Goal: Check status: Check status

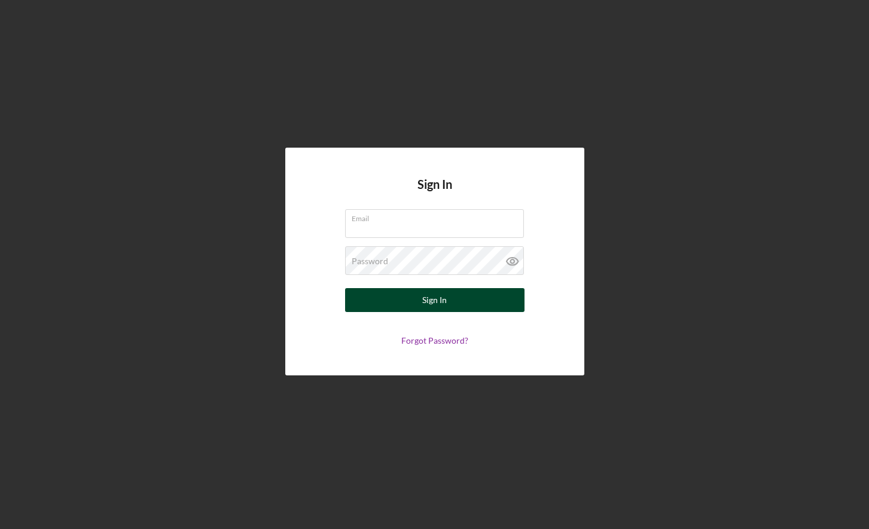
type input "[EMAIL_ADDRESS][DOMAIN_NAME]"
click at [397, 300] on button "Sign In" at bounding box center [434, 300] width 179 height 24
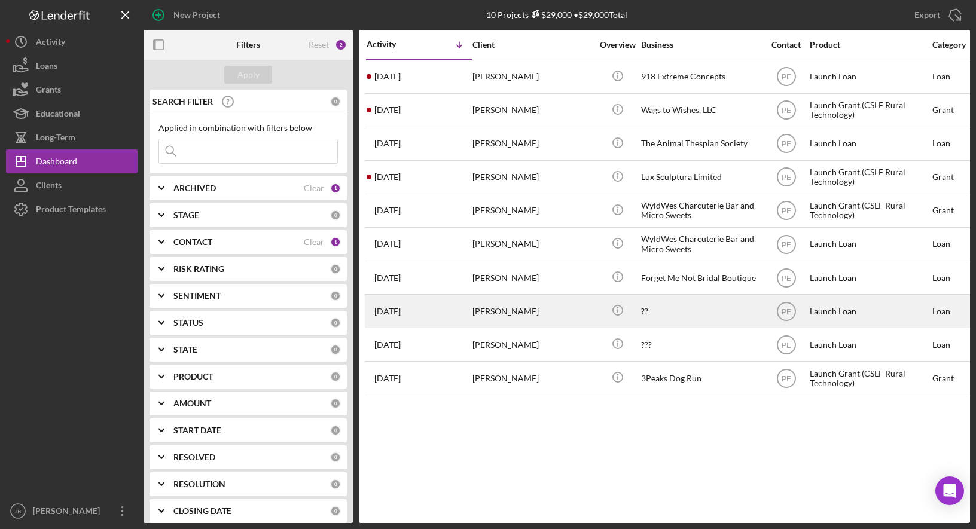
click at [522, 310] on div "[PERSON_NAME]" at bounding box center [532, 311] width 120 height 32
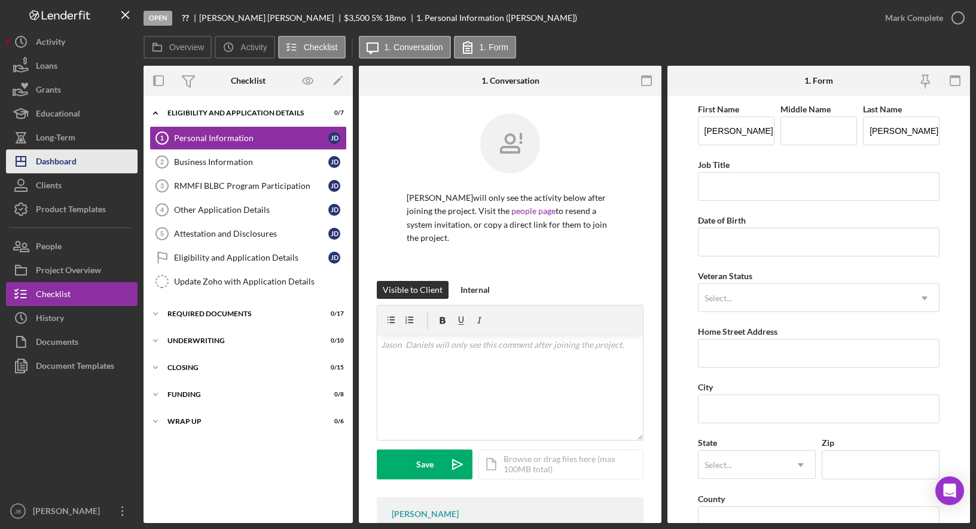
click at [79, 159] on button "Icon/Dashboard Dashboard" at bounding box center [72, 161] width 132 height 24
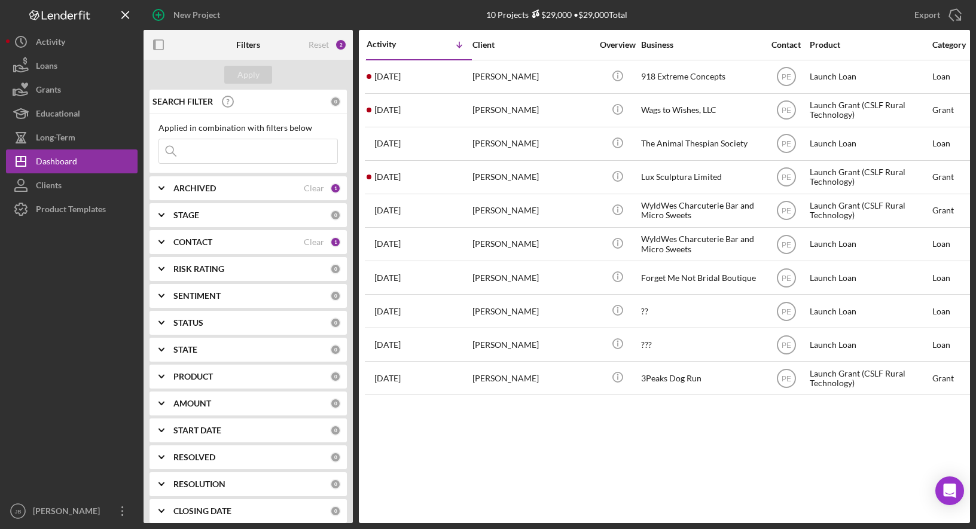
click at [331, 241] on div "1" at bounding box center [335, 242] width 11 height 11
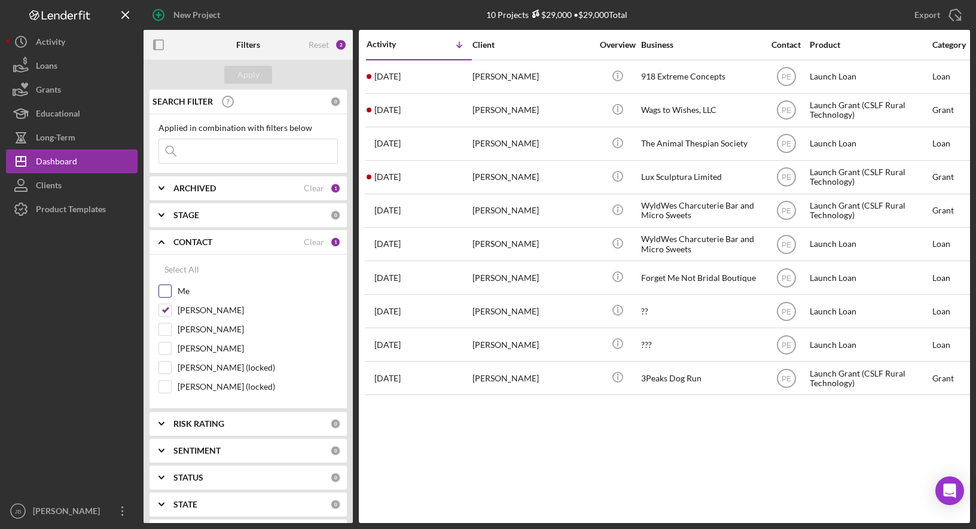
click at [165, 291] on input "Me" at bounding box center [165, 291] width 12 height 12
checkbox input "true"
click at [167, 311] on input "Patrick Efferson" at bounding box center [165, 310] width 12 height 12
checkbox input "false"
click at [250, 71] on div "Apply" at bounding box center [248, 75] width 22 height 18
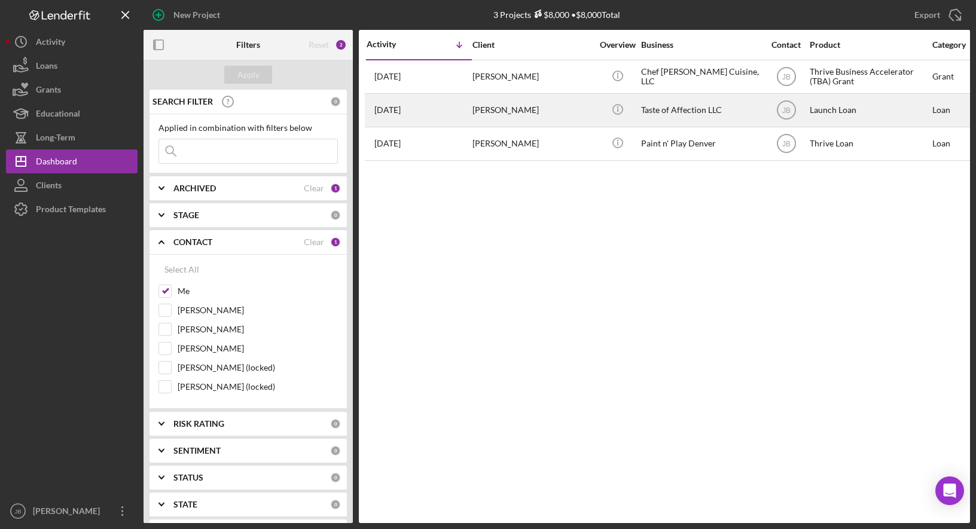
click at [509, 110] on div "Kevin Robinson" at bounding box center [532, 110] width 120 height 32
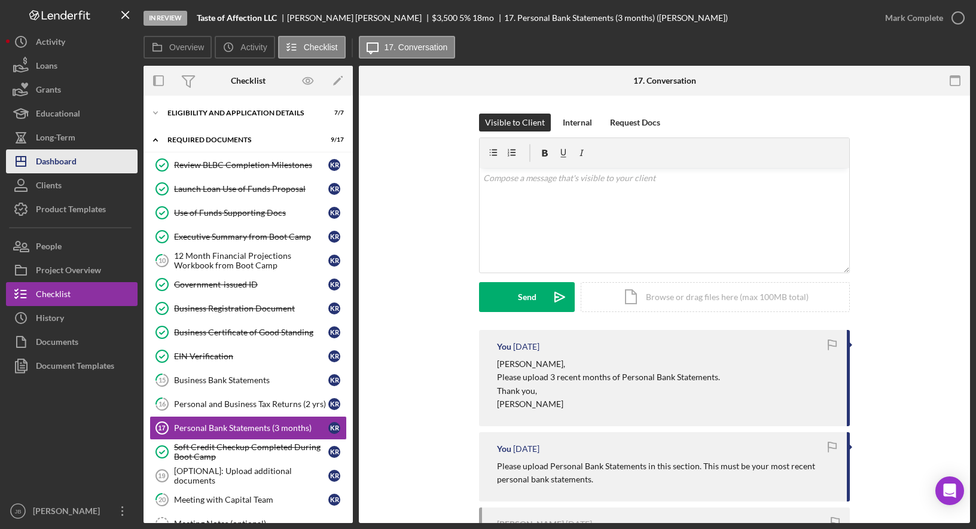
click at [64, 163] on div "Dashboard" at bounding box center [56, 162] width 41 height 27
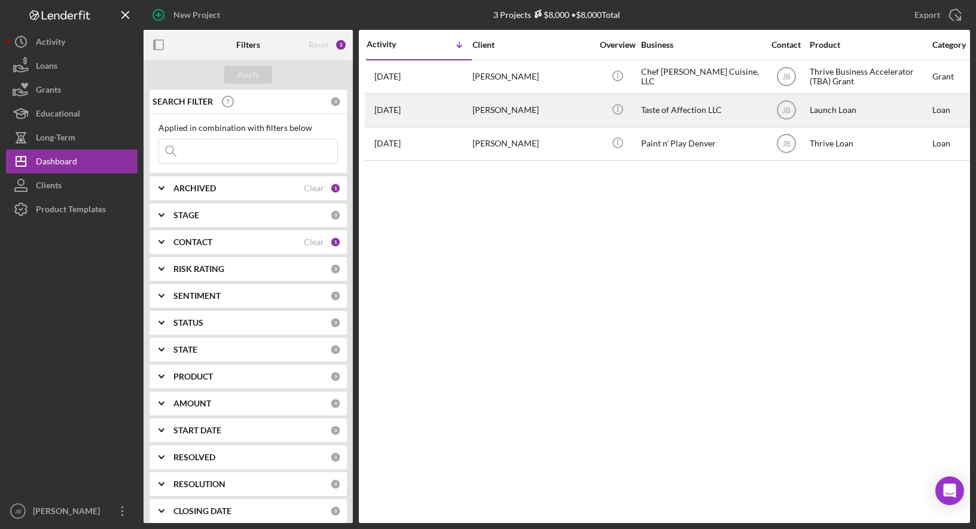
click at [530, 111] on div "Kevin Robinson" at bounding box center [532, 110] width 120 height 32
